Goal: Task Accomplishment & Management: Use online tool/utility

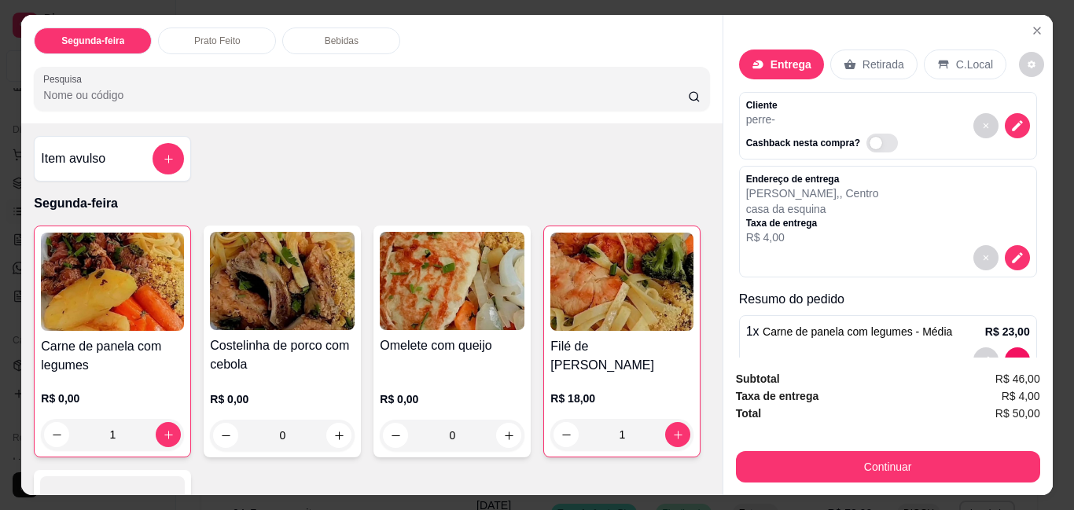
scroll to position [79, 0]
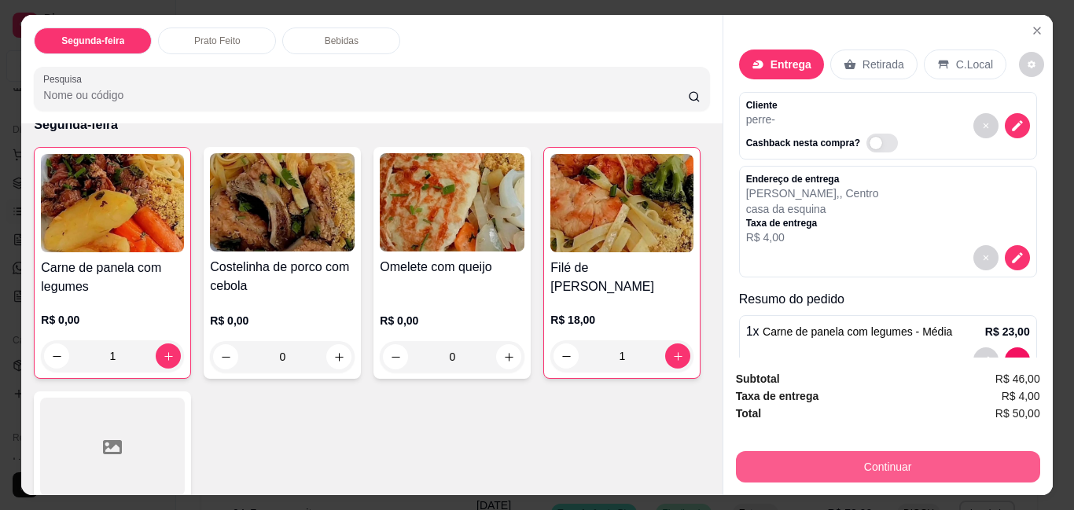
click at [932, 455] on button "Continuar" at bounding box center [888, 466] width 304 height 31
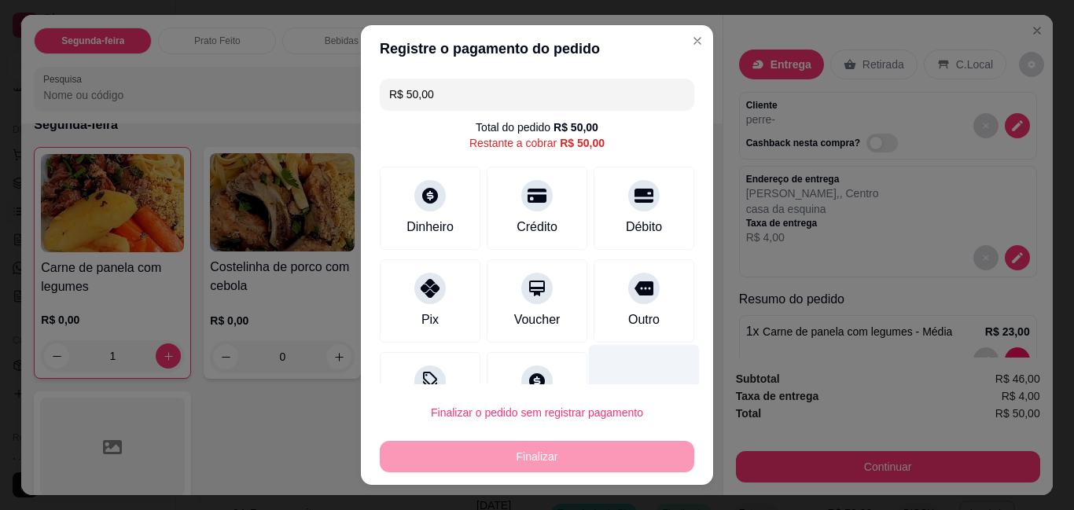
drag, startPoint x: 622, startPoint y: 293, endPoint x: 591, endPoint y: 377, distance: 89.6
click at [635, 293] on icon at bounding box center [644, 288] width 19 height 19
type input "R$ 0,00"
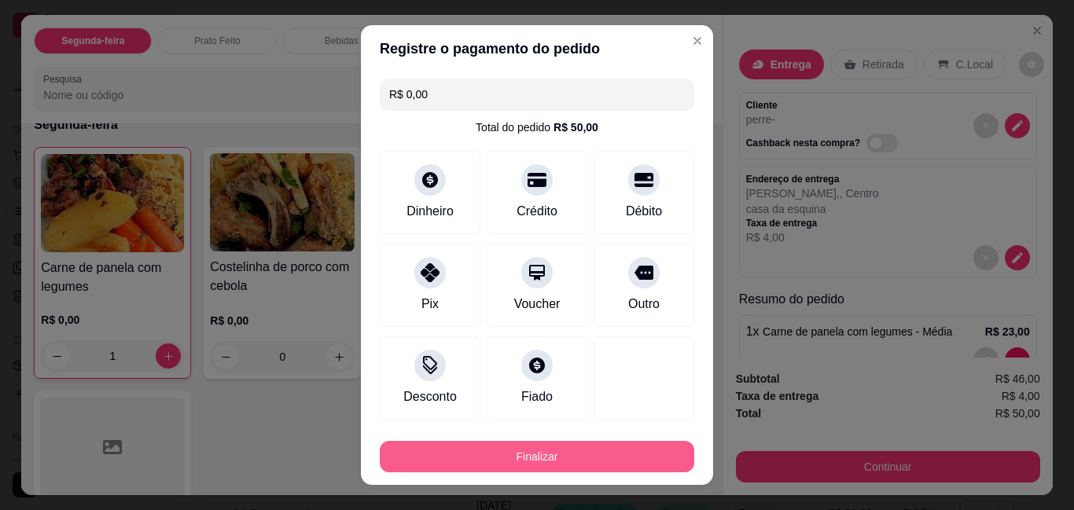
click at [553, 449] on button "Finalizar" at bounding box center [537, 456] width 315 height 31
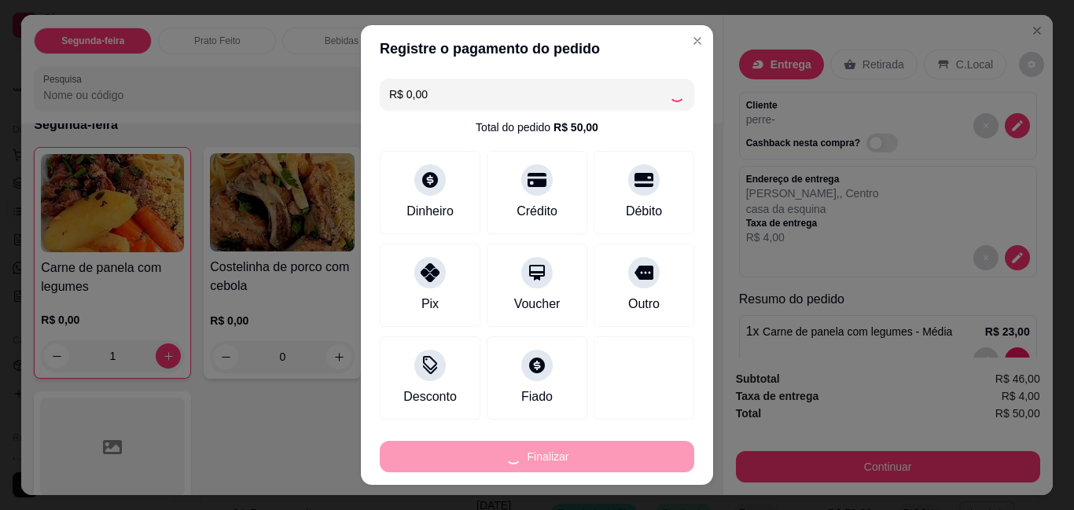
type input "0"
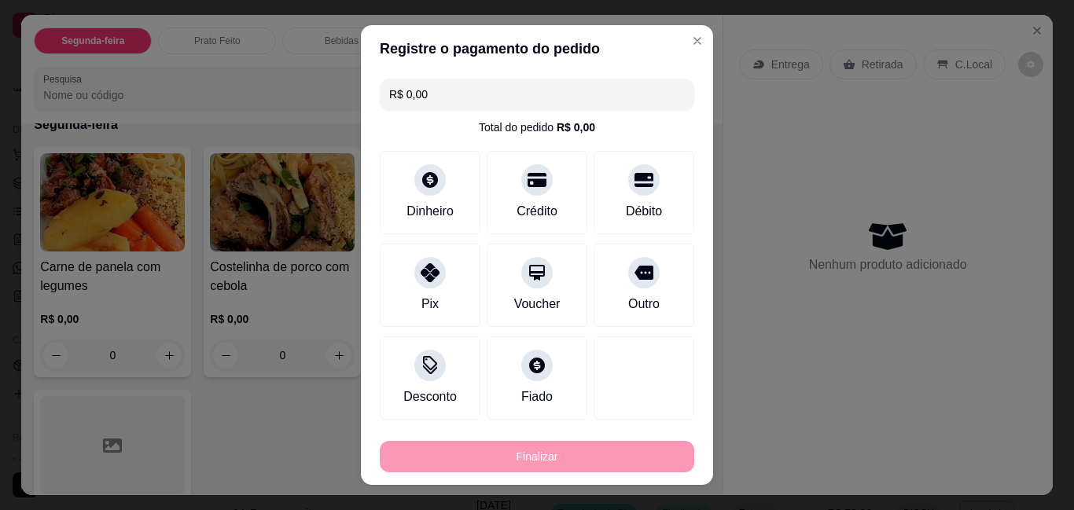
type input "-R$ 50,00"
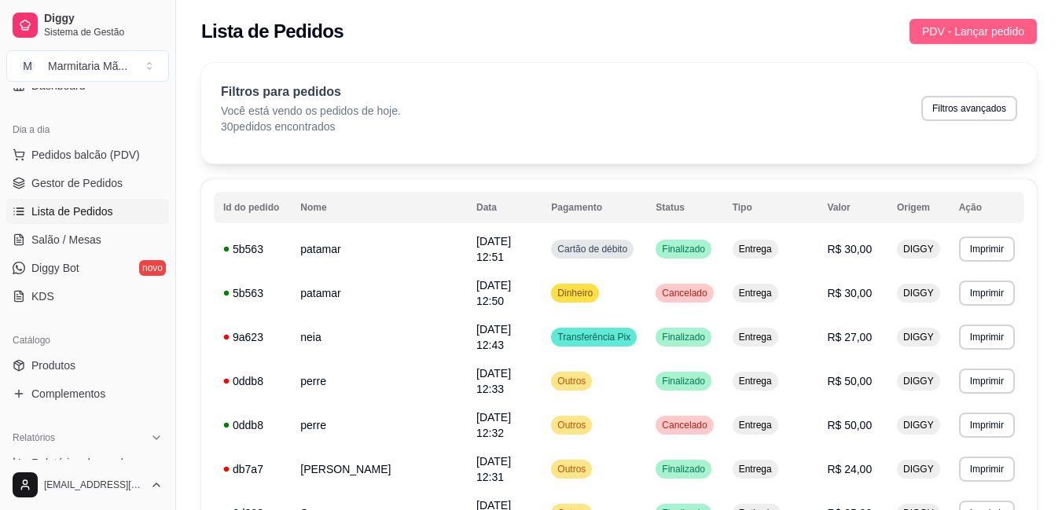
click at [992, 36] on span "PDV - Lançar pedido" at bounding box center [973, 31] width 102 height 17
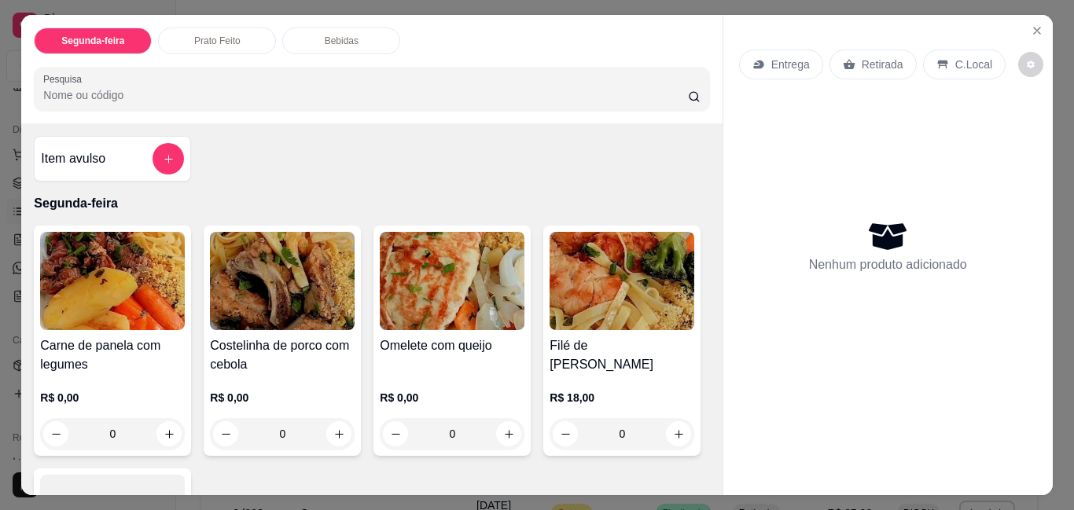
click at [150, 294] on img at bounding box center [112, 281] width 145 height 98
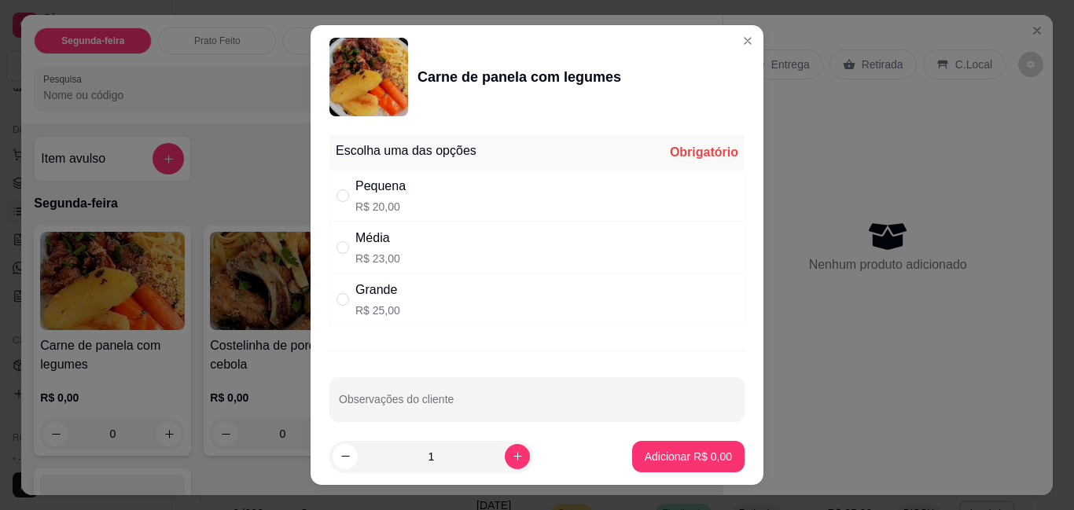
click at [374, 246] on div "Média" at bounding box center [377, 238] width 45 height 19
radio input "true"
click at [677, 453] on p "Adicionar R$ 23,00" at bounding box center [686, 457] width 94 height 16
type input "1"
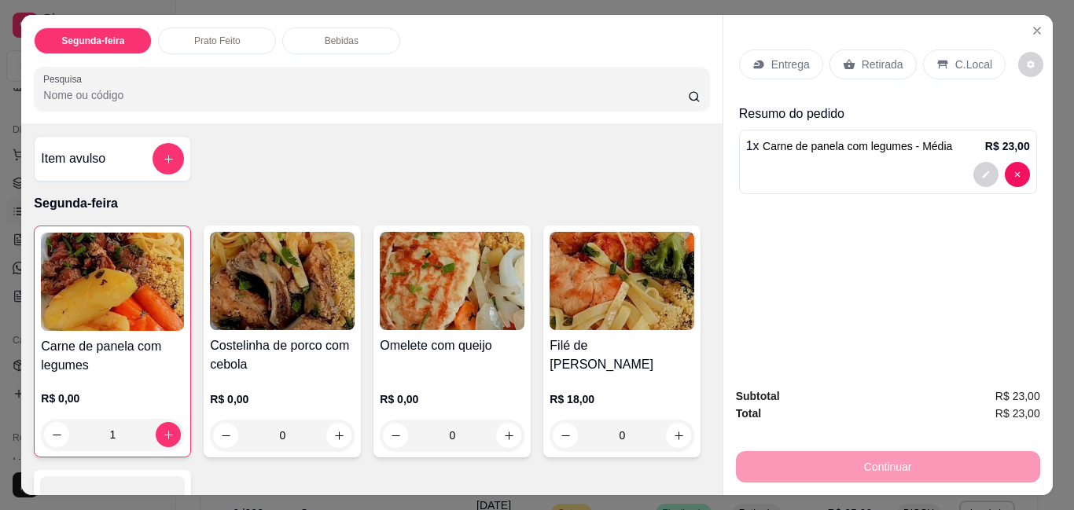
click at [779, 65] on p "Entrega" at bounding box center [790, 65] width 39 height 16
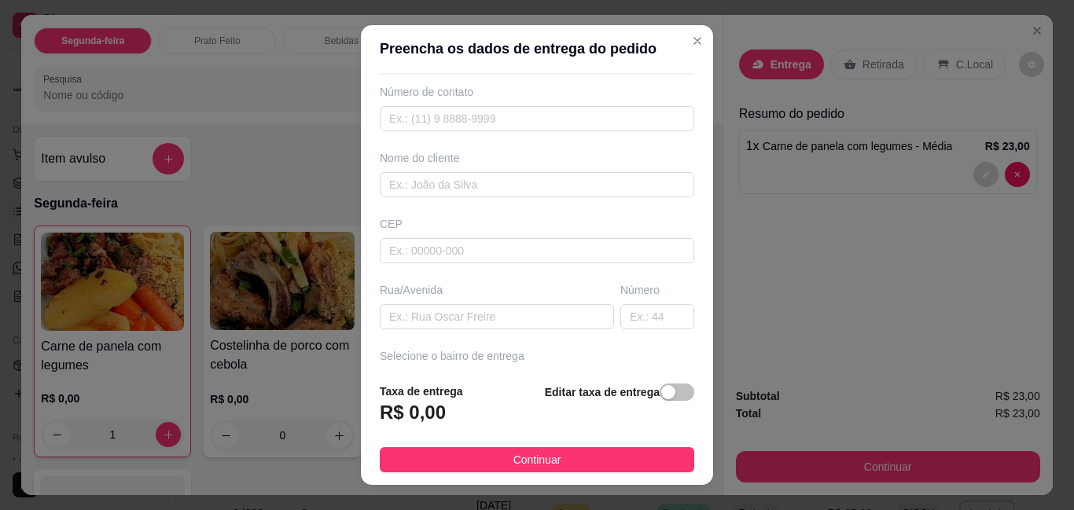
scroll to position [157, 0]
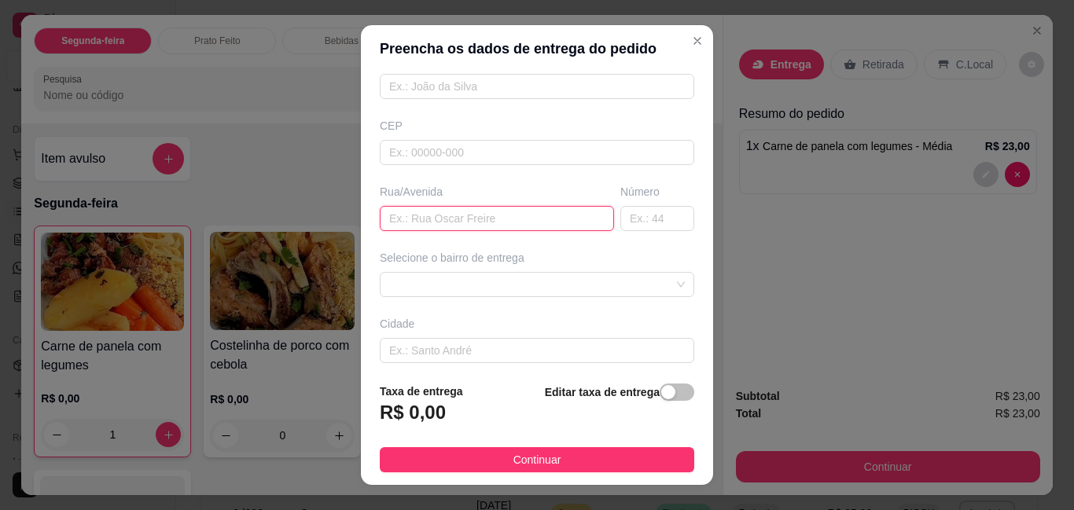
click at [543, 215] on input "text" at bounding box center [497, 218] width 234 height 25
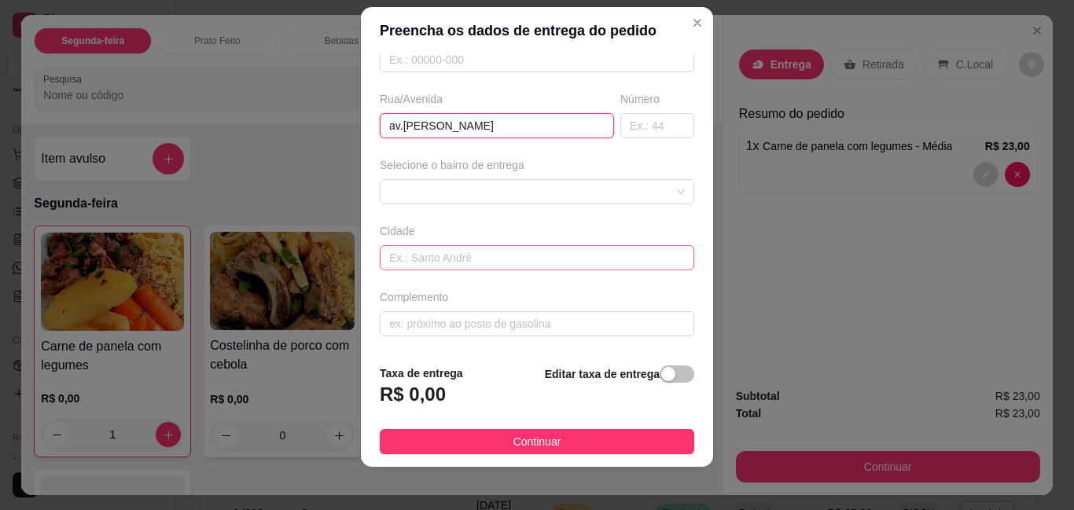
scroll to position [25, 0]
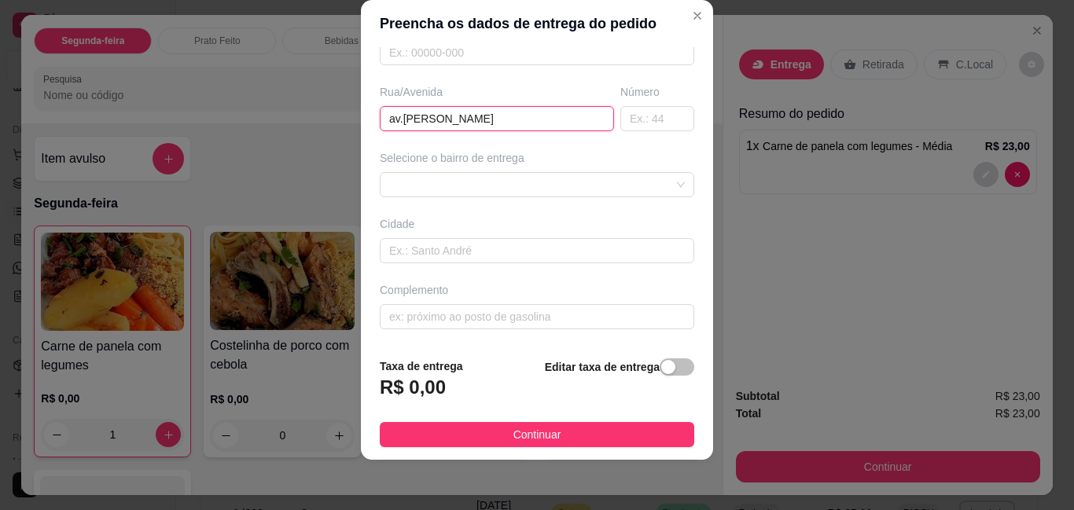
type input "av.[PERSON_NAME]"
click at [465, 332] on div "Busque pelo cliente Número de contato Nome do cliente CEP Rua/Avenida av.sebast…" at bounding box center [537, 195] width 352 height 297
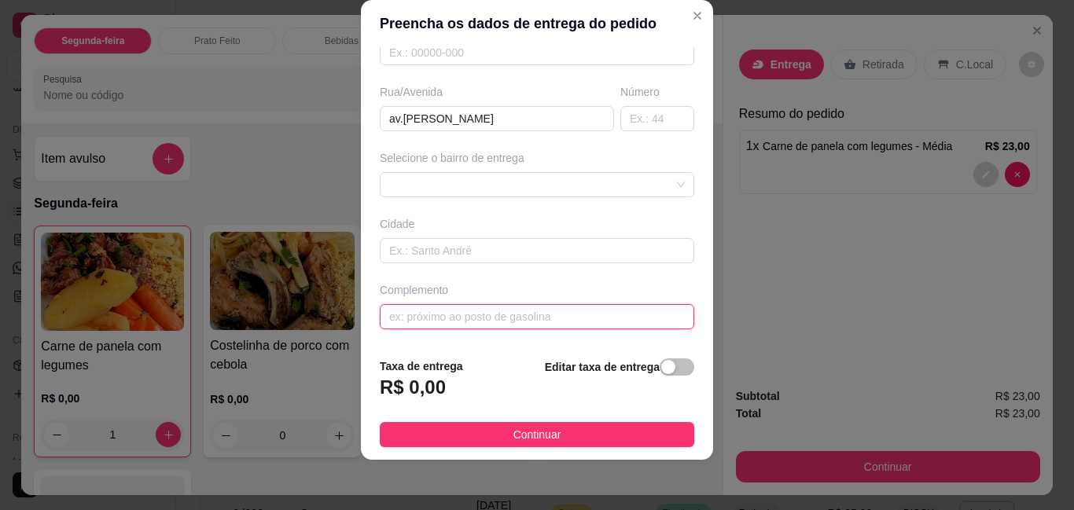
click at [474, 319] on input "text" at bounding box center [537, 316] width 315 height 25
type input "ao lado da barbearia bg sorveteria caatt"
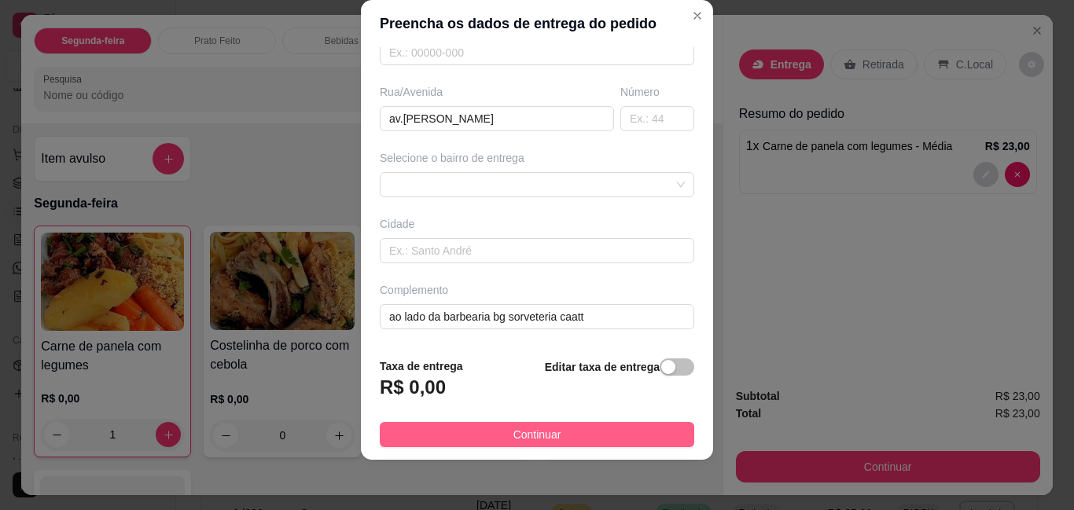
click at [484, 425] on button "Continuar" at bounding box center [537, 434] width 315 height 25
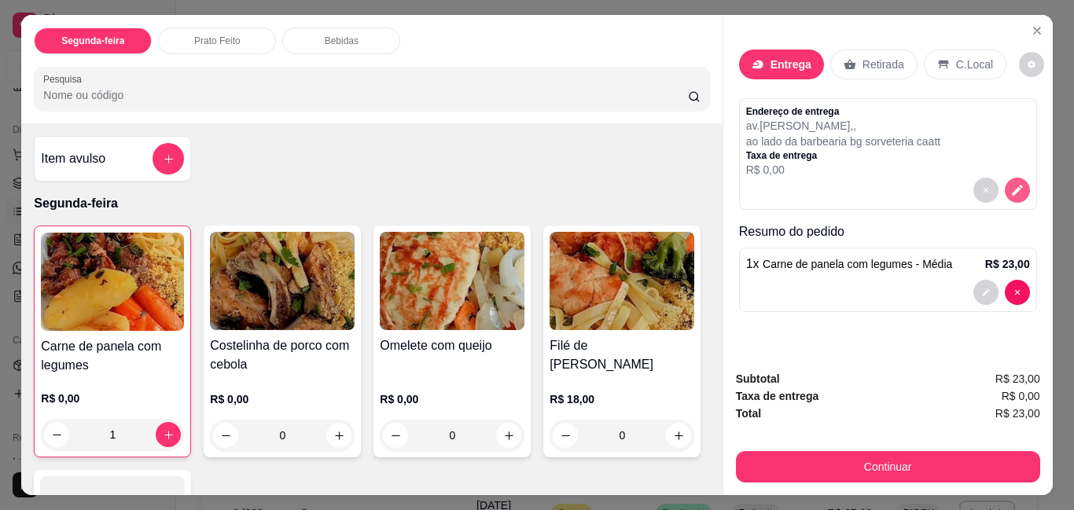
click at [1011, 183] on icon "decrease-product-quantity" at bounding box center [1018, 190] width 14 height 14
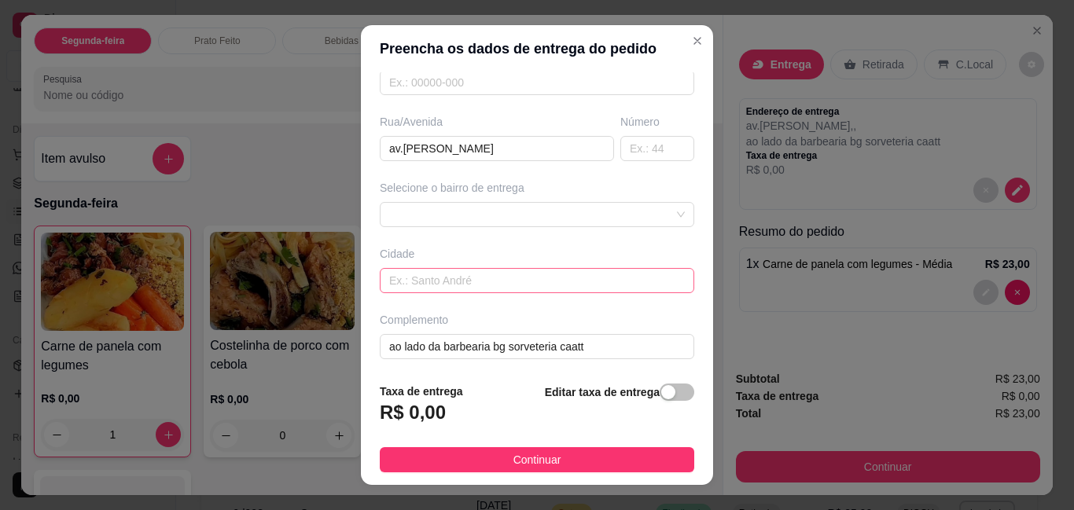
scroll to position [232, 0]
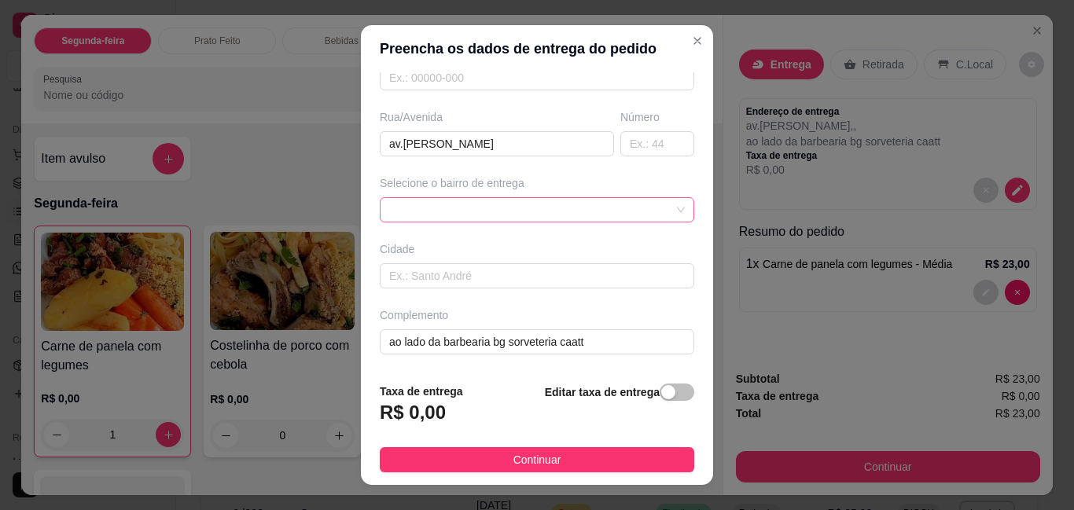
click at [505, 217] on div at bounding box center [537, 209] width 315 height 25
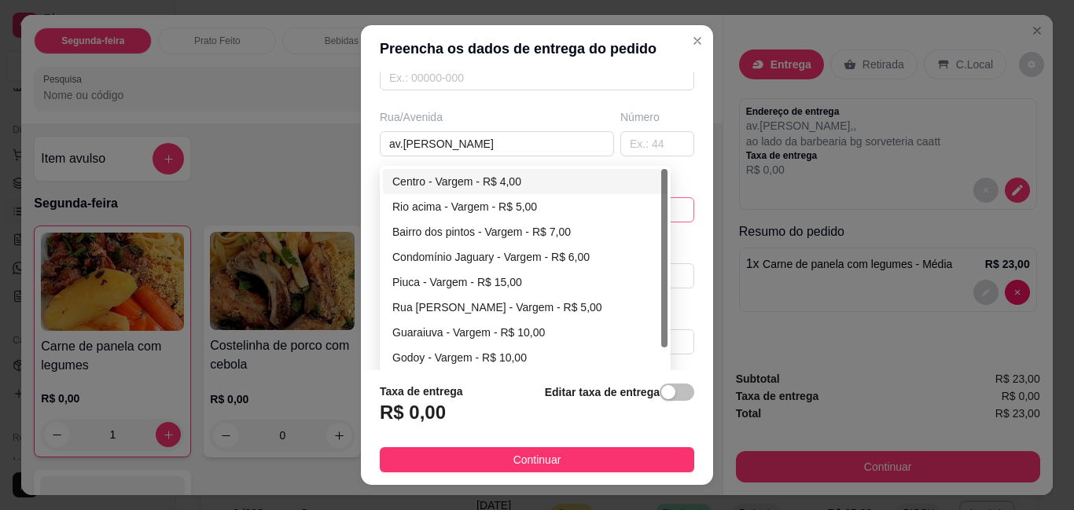
click at [476, 171] on div "Centro - Vargem - R$ 4,00" at bounding box center [525, 181] width 285 height 25
type input "Vargem"
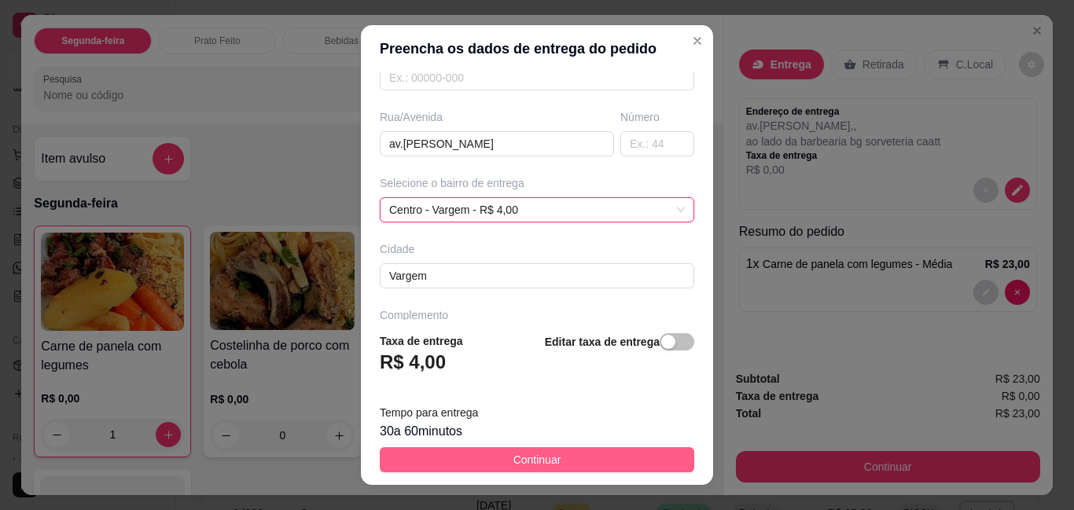
click at [451, 459] on button "Continuar" at bounding box center [537, 459] width 315 height 25
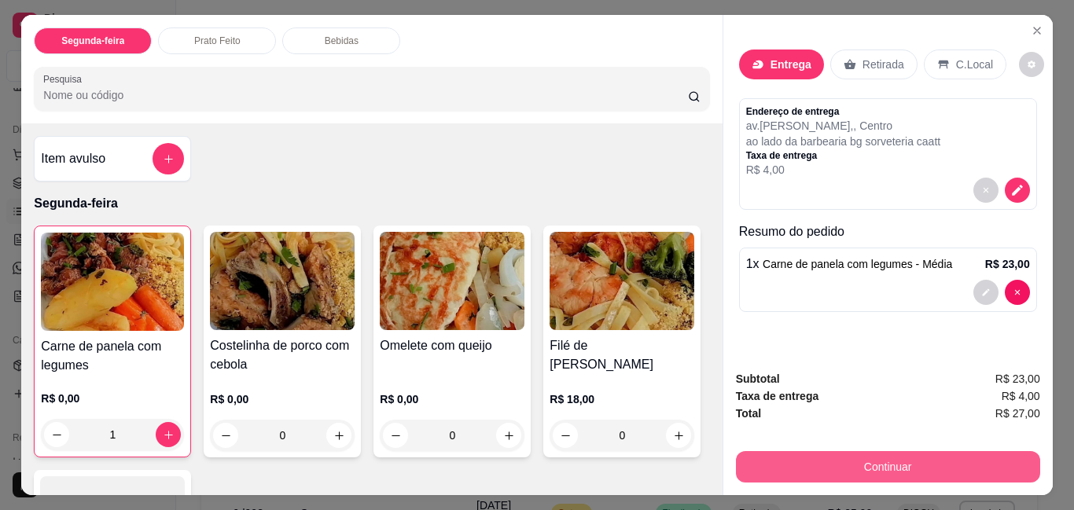
click at [948, 457] on button "Continuar" at bounding box center [888, 466] width 304 height 31
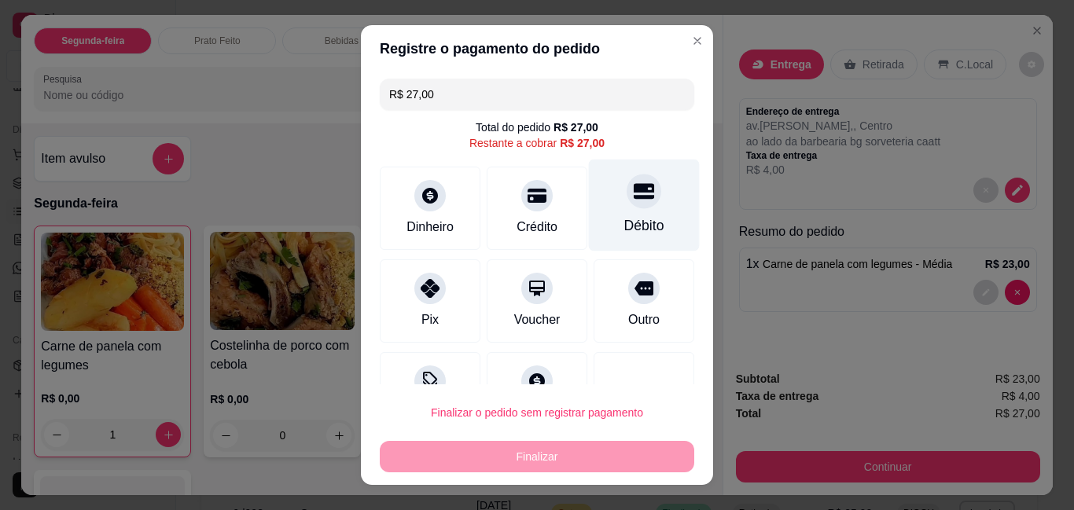
click at [593, 190] on div "Débito" at bounding box center [644, 206] width 111 height 92
type input "R$ 0,00"
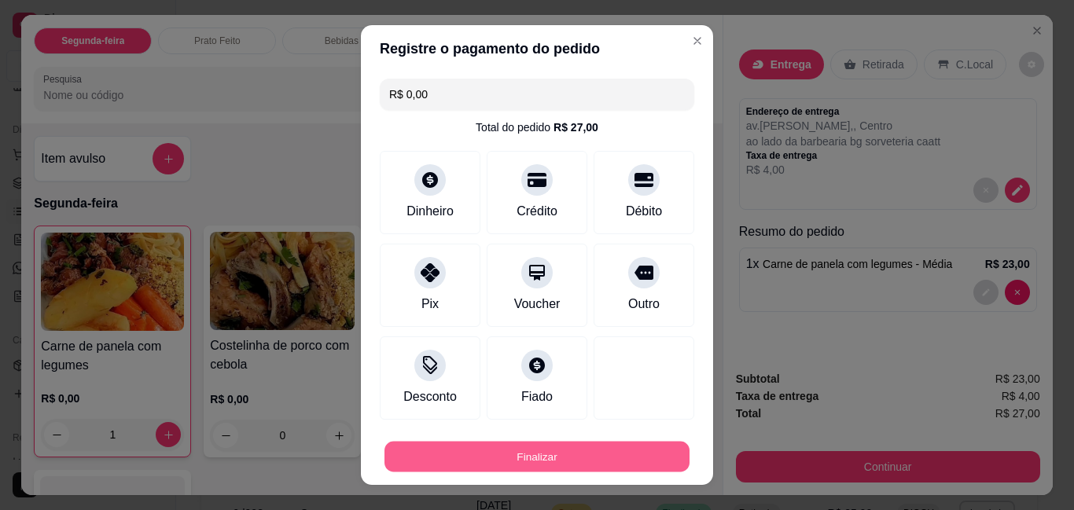
click at [548, 445] on button "Finalizar" at bounding box center [537, 456] width 305 height 31
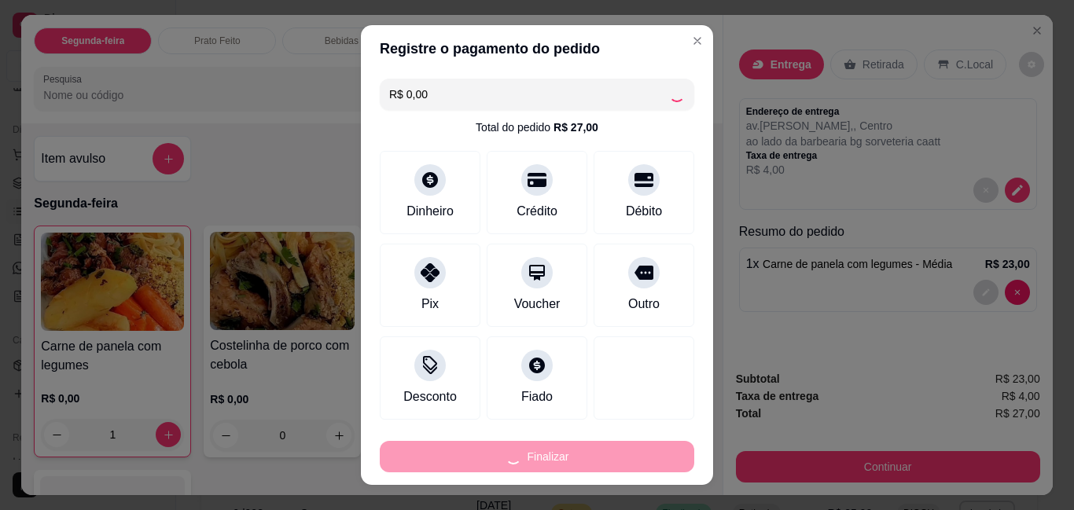
type input "0"
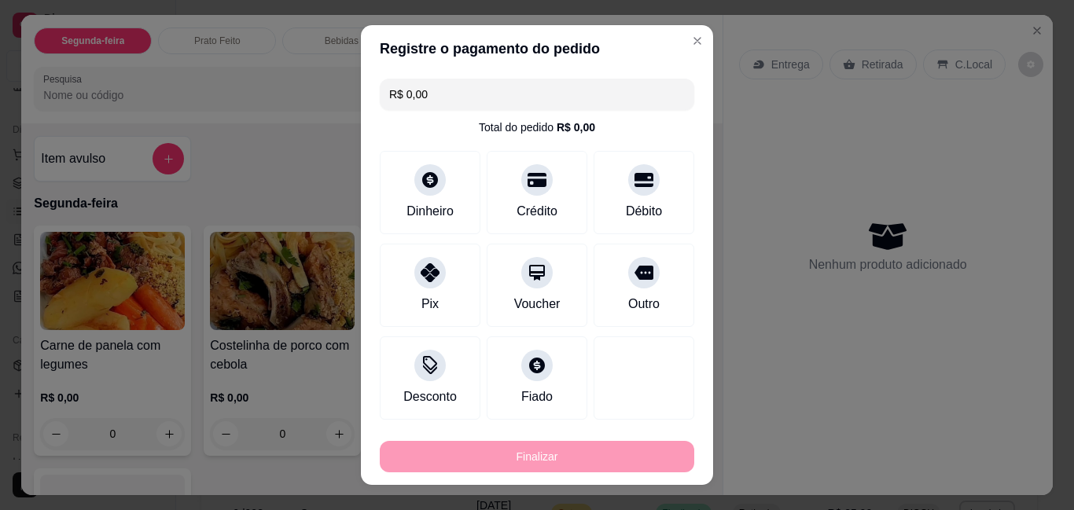
type input "-R$ 27,00"
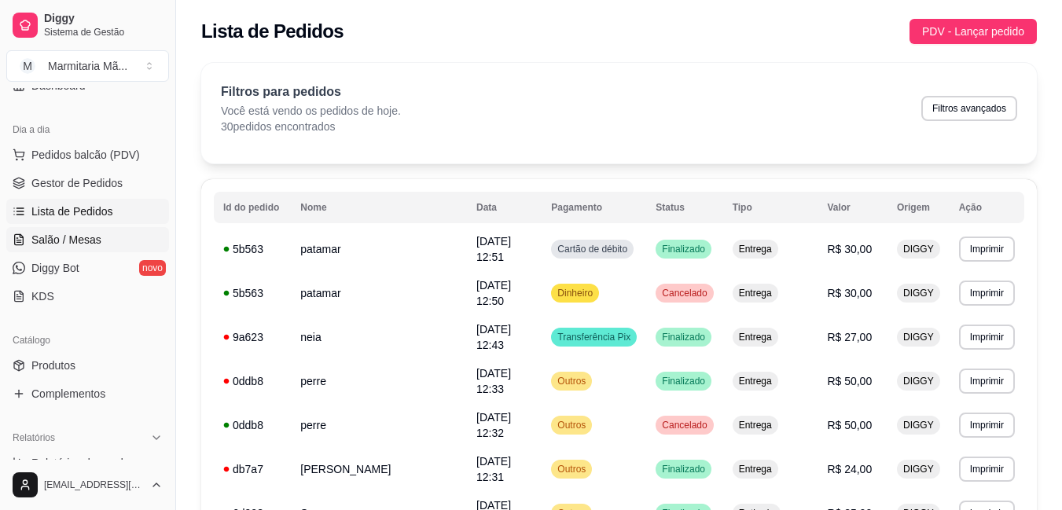
click at [84, 236] on span "Salão / Mesas" at bounding box center [66, 240] width 70 height 16
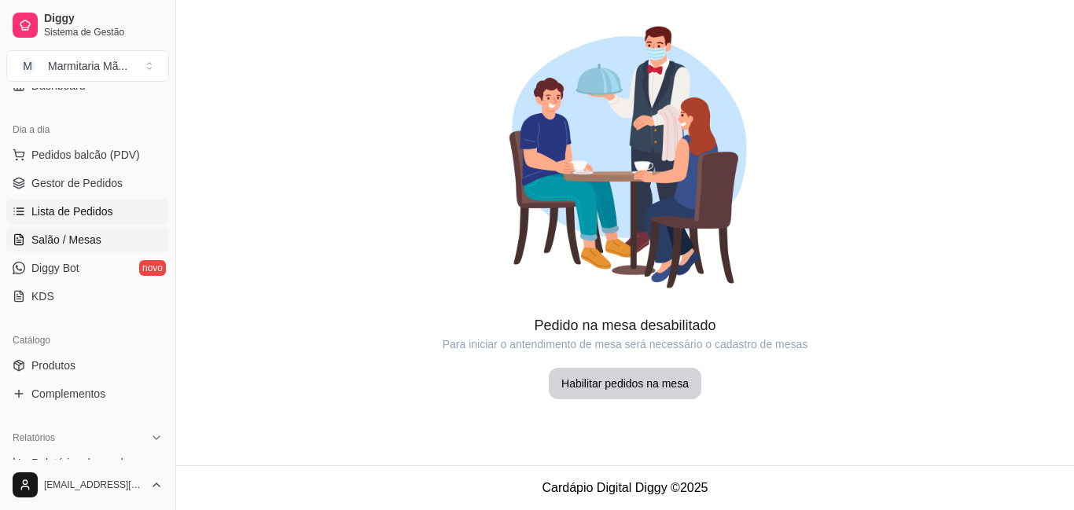
click at [80, 200] on link "Lista de Pedidos" at bounding box center [87, 211] width 163 height 25
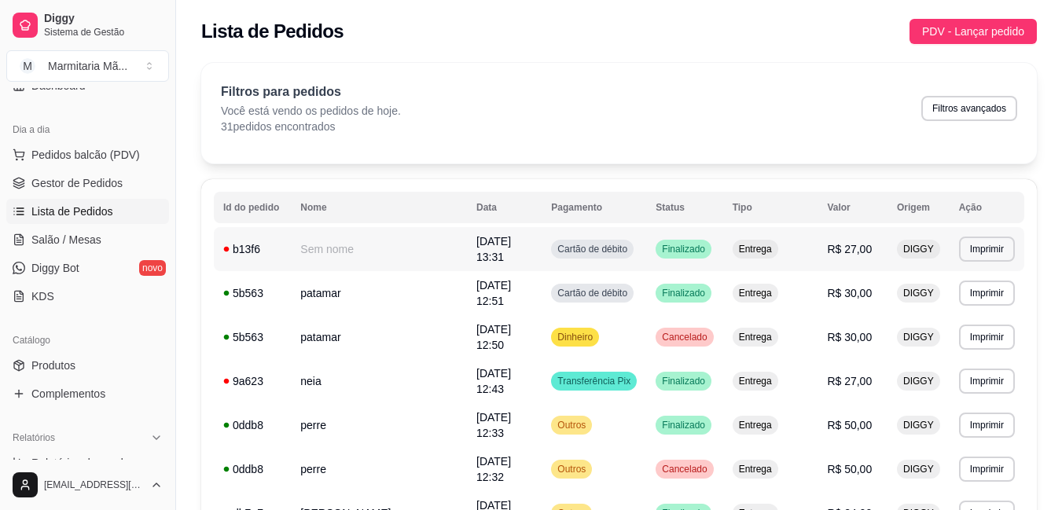
click at [952, 248] on td "**********" at bounding box center [987, 249] width 75 height 44
click at [975, 239] on button "Imprimir" at bounding box center [987, 249] width 56 height 25
click at [942, 298] on button "IMPRESSORA" at bounding box center [957, 301] width 114 height 25
